Goal: Transaction & Acquisition: Purchase product/service

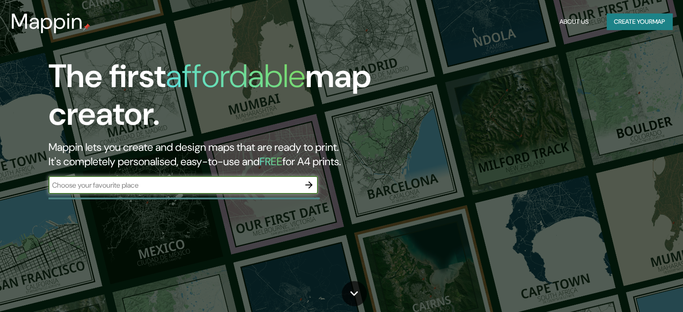
click at [225, 181] on input "text" at bounding box center [173, 185] width 251 height 10
type input "Bello"
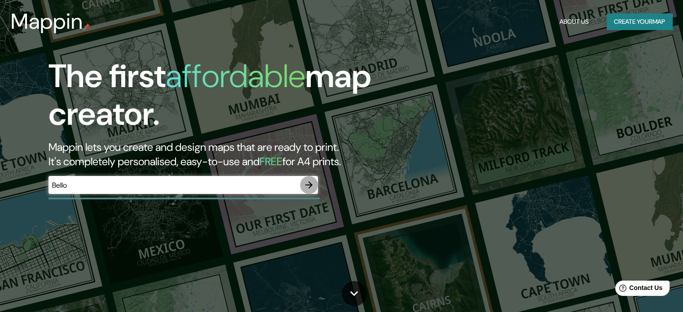
click at [309, 181] on icon "button" at bounding box center [309, 185] width 11 height 11
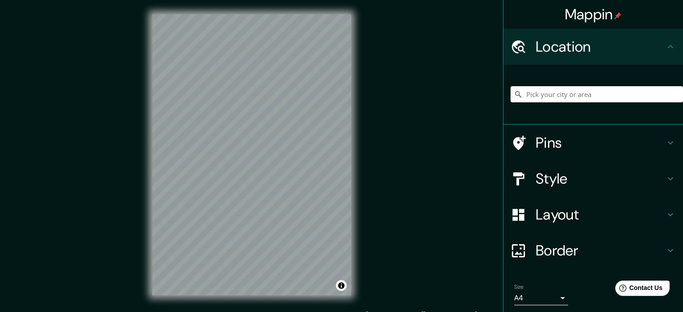
click at [545, 97] on input "Pick your city or area" at bounding box center [597, 94] width 172 height 16
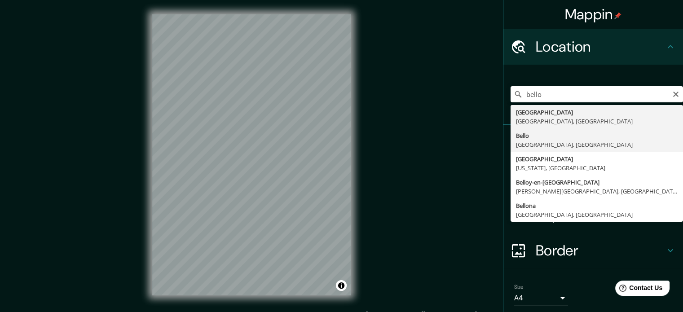
type input "[GEOGRAPHIC_DATA], [GEOGRAPHIC_DATA], [GEOGRAPHIC_DATA]"
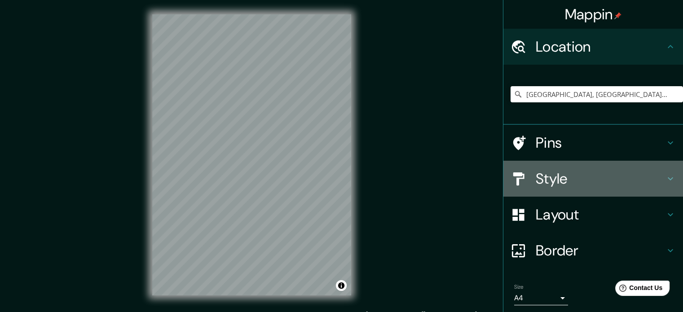
click at [545, 171] on h4 "Style" at bounding box center [600, 179] width 129 height 18
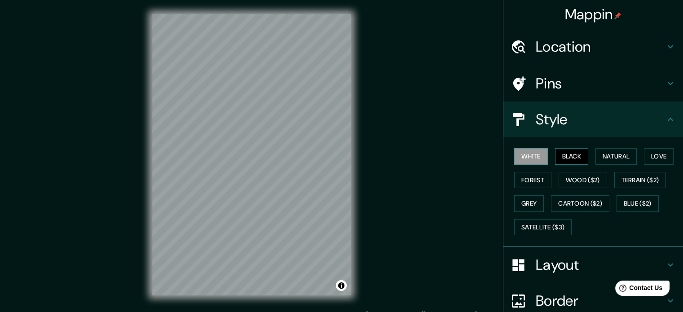
click at [555, 157] on button "Black" at bounding box center [572, 156] width 34 height 17
click at [600, 159] on button "Natural" at bounding box center [615, 156] width 41 height 17
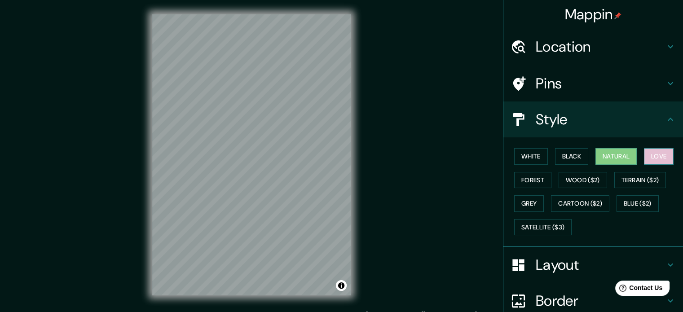
click at [645, 160] on button "Love" at bounding box center [659, 156] width 30 height 17
click at [536, 184] on button "Forest" at bounding box center [532, 180] width 37 height 17
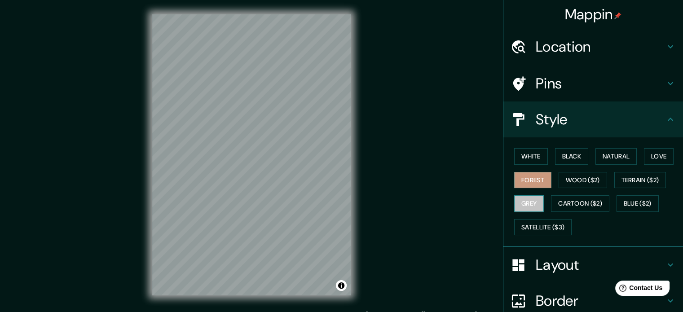
click at [537, 207] on button "Grey" at bounding box center [529, 203] width 30 height 17
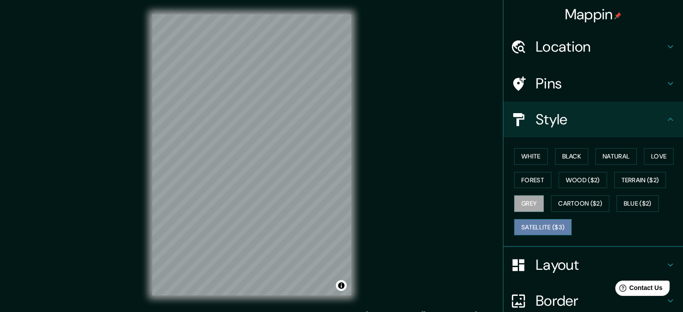
click at [557, 225] on button "Satellite ($3)" at bounding box center [542, 227] width 57 height 17
click at [535, 202] on button "Grey" at bounding box center [529, 203] width 30 height 17
